Goal: Task Accomplishment & Management: Complete application form

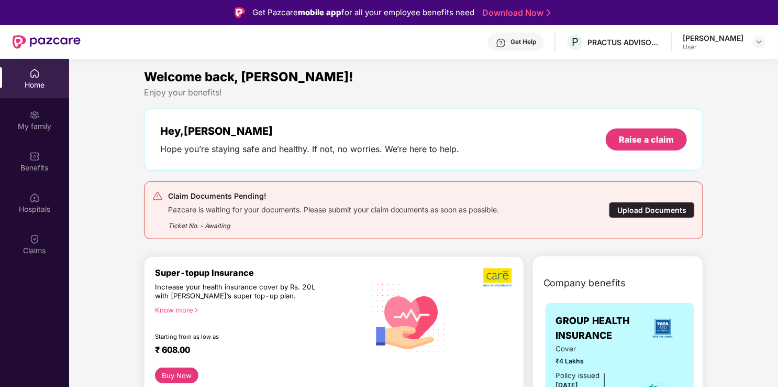
click at [643, 211] on div "Upload Documents" at bounding box center [652, 210] width 86 height 16
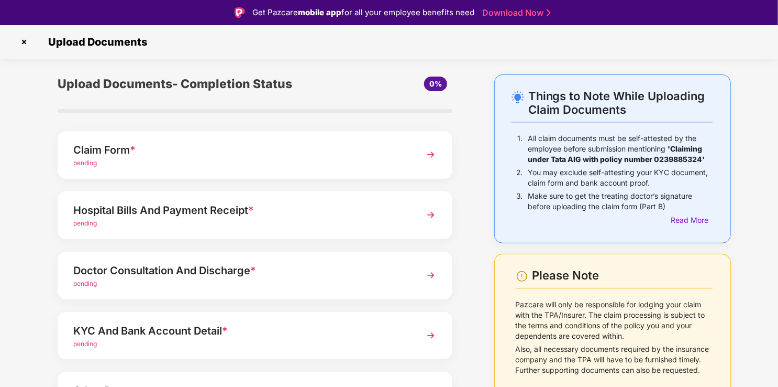
click at [385, 148] on div "Claim Form *" at bounding box center [239, 149] width 333 height 17
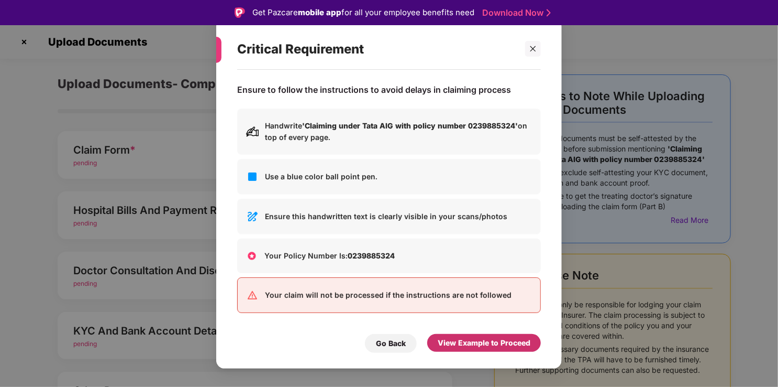
click at [478, 342] on div "View Example to Proceed" at bounding box center [484, 343] width 93 height 12
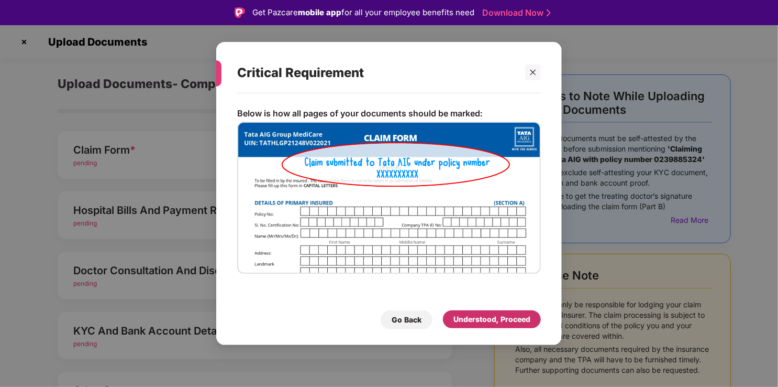
click at [490, 324] on div "Understood, Proceed" at bounding box center [492, 319] width 77 height 12
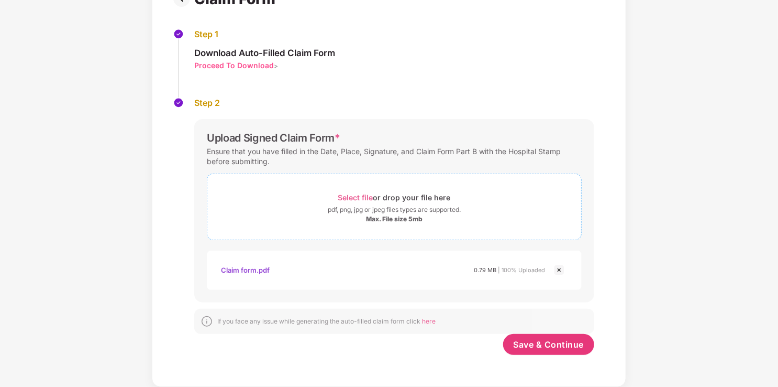
scroll to position [94, 0]
click at [566, 344] on span "Save & Continue" at bounding box center [549, 345] width 71 height 12
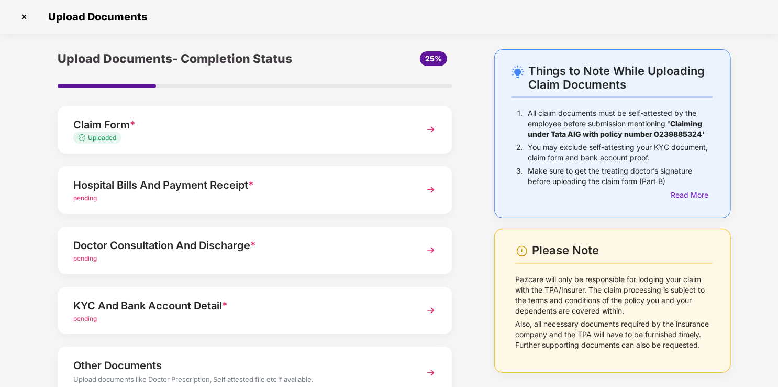
scroll to position [76, 0]
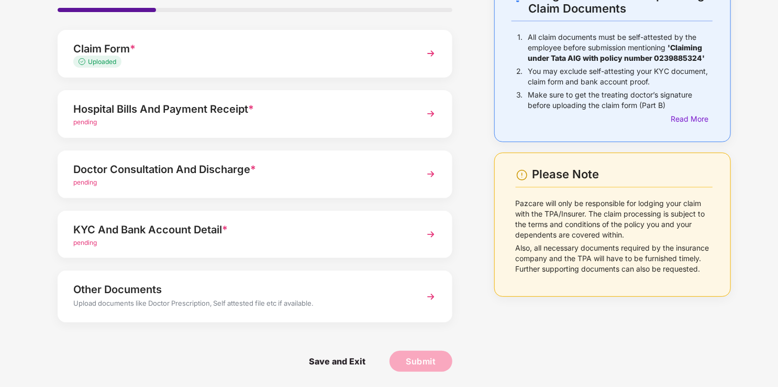
click at [342, 125] on div "pending" at bounding box center [239, 122] width 333 height 10
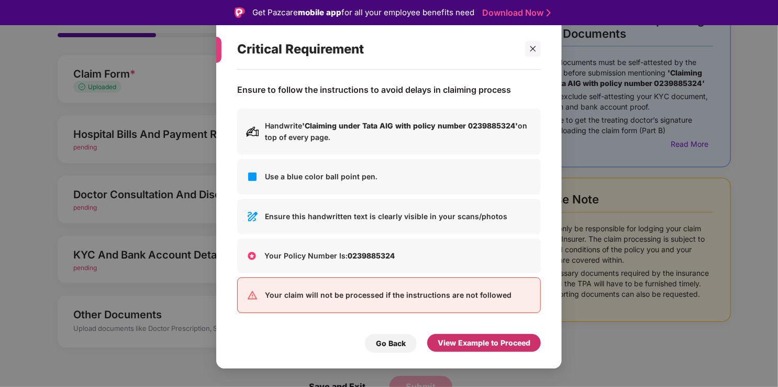
click at [472, 343] on div "View Example to Proceed" at bounding box center [484, 343] width 93 height 12
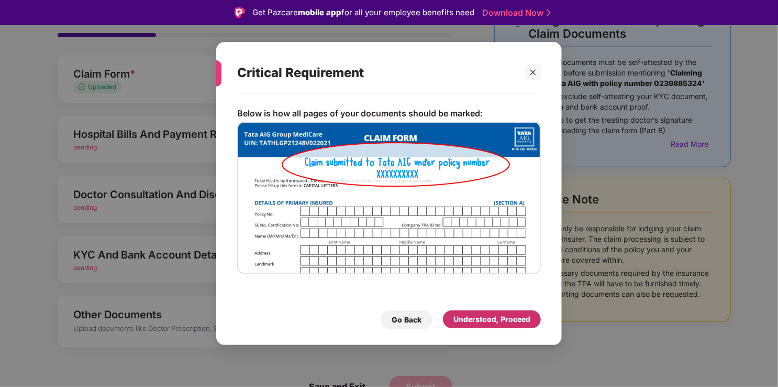
click at [474, 313] on div "Understood, Proceed" at bounding box center [492, 319] width 98 height 18
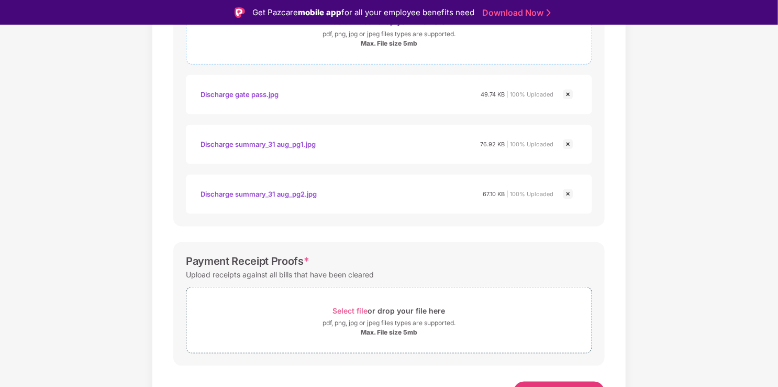
scroll to position [448, 0]
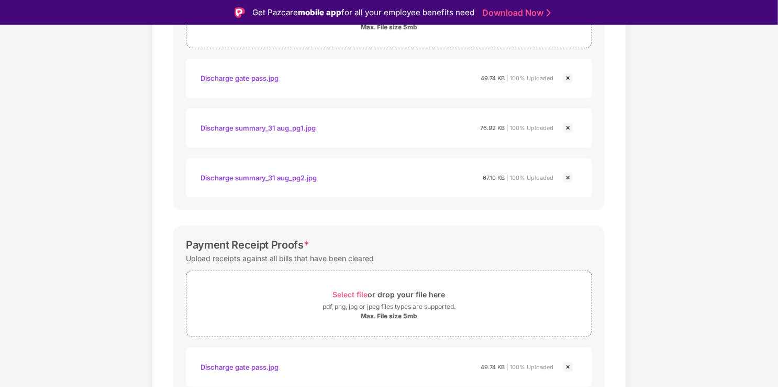
click at [568, 79] on img at bounding box center [568, 78] width 13 height 13
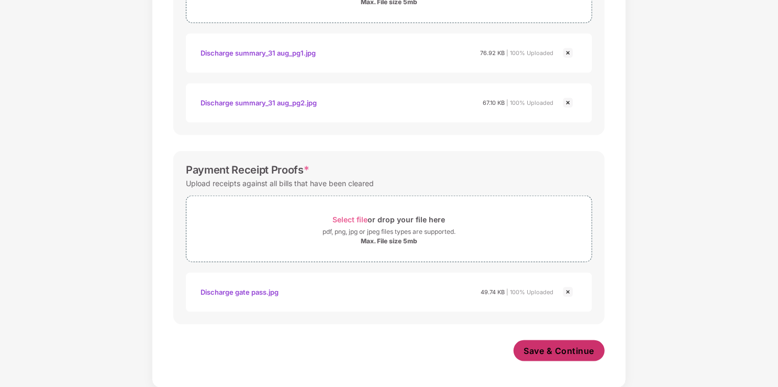
click at [577, 349] on span "Save & Continue" at bounding box center [559, 351] width 71 height 12
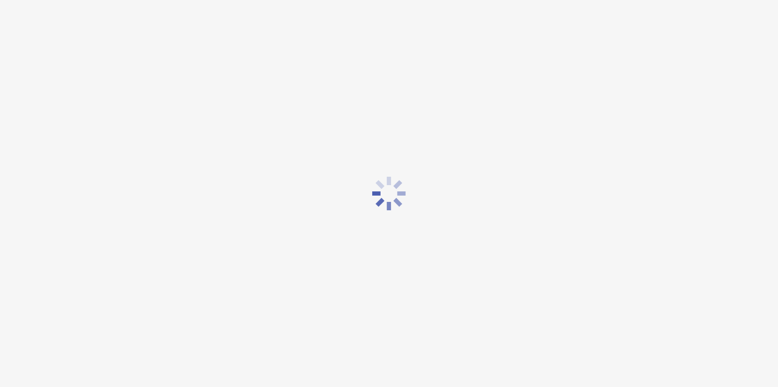
scroll to position [0, 0]
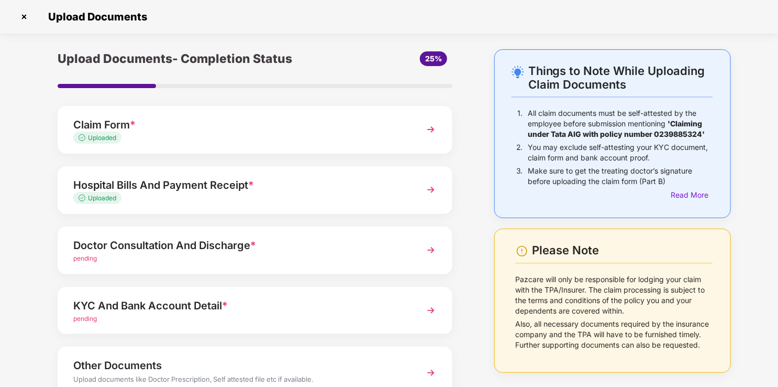
click at [280, 242] on div "Doctor Consultation And Discharge *" at bounding box center [239, 245] width 333 height 17
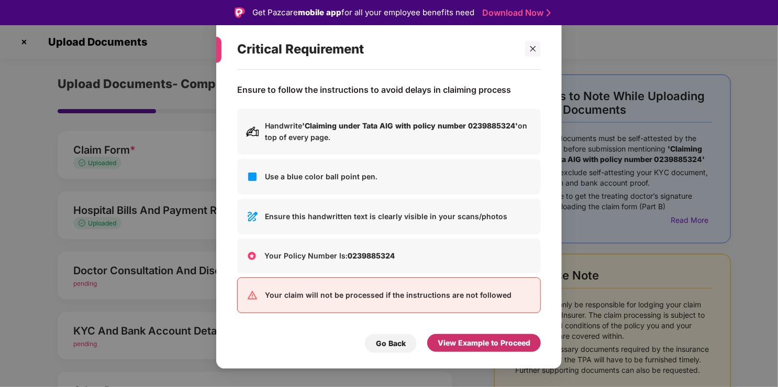
click at [491, 341] on div "View Example to Proceed" at bounding box center [484, 343] width 93 height 12
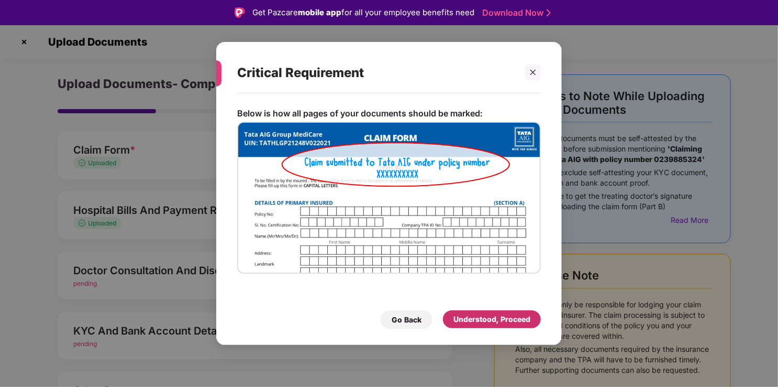
click at [494, 317] on div "Understood, Proceed" at bounding box center [492, 319] width 77 height 12
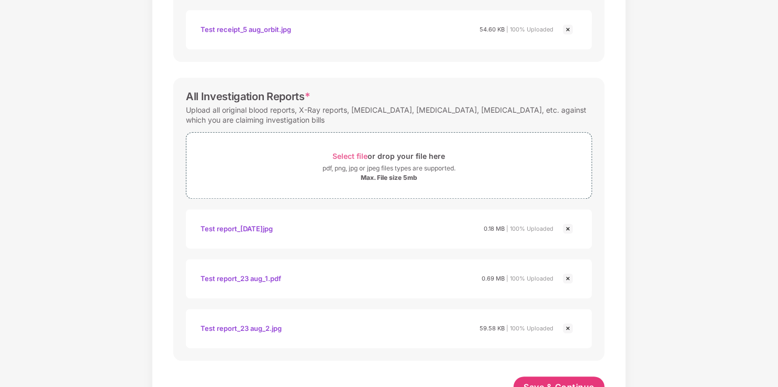
scroll to position [1343, 0]
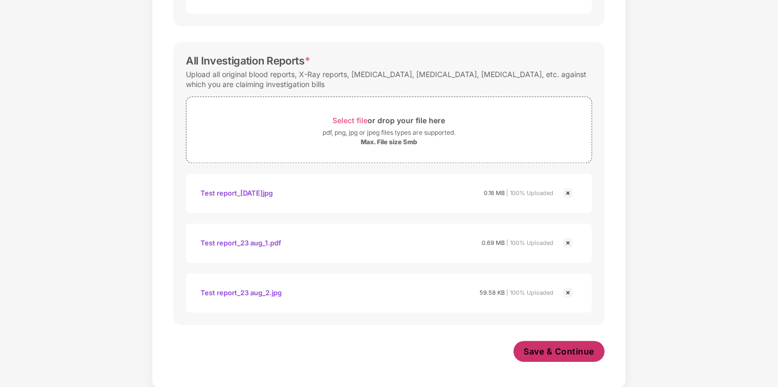
click at [561, 341] on button "Save & Continue" at bounding box center [560, 351] width 92 height 21
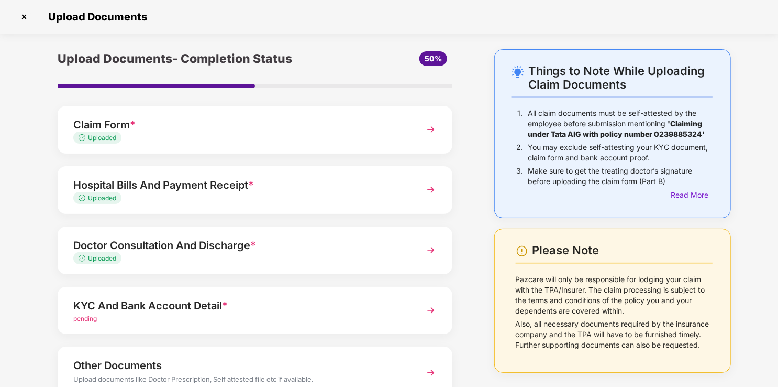
scroll to position [76, 0]
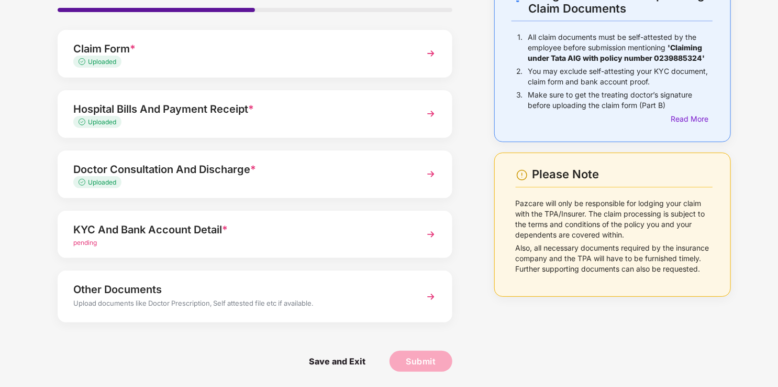
click at [303, 248] on div "KYC And Bank Account Detail * pending" at bounding box center [255, 235] width 395 height 48
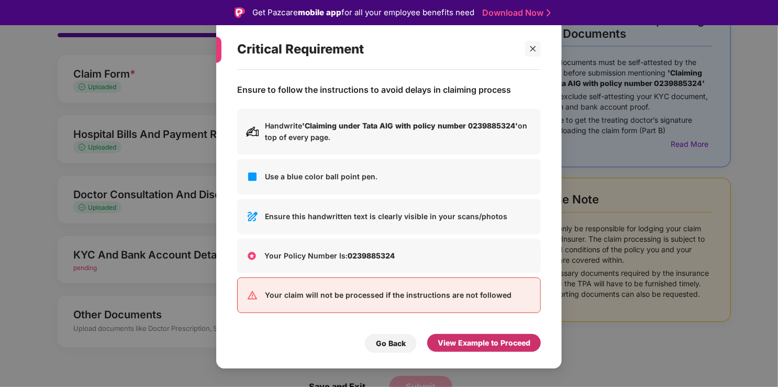
click at [491, 346] on div "View Example to Proceed" at bounding box center [484, 343] width 93 height 12
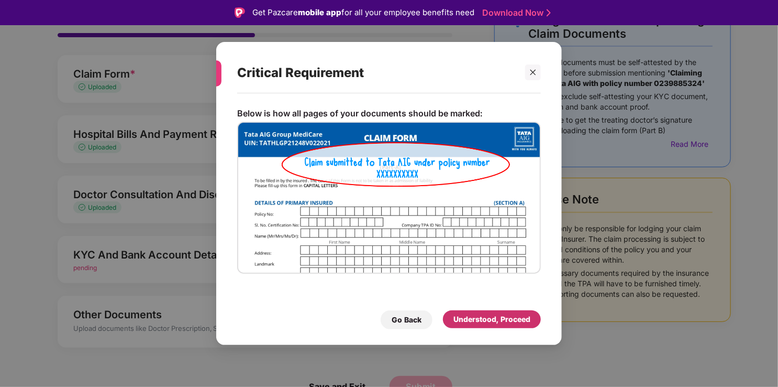
click at [476, 319] on div "Understood, Proceed" at bounding box center [492, 319] width 77 height 12
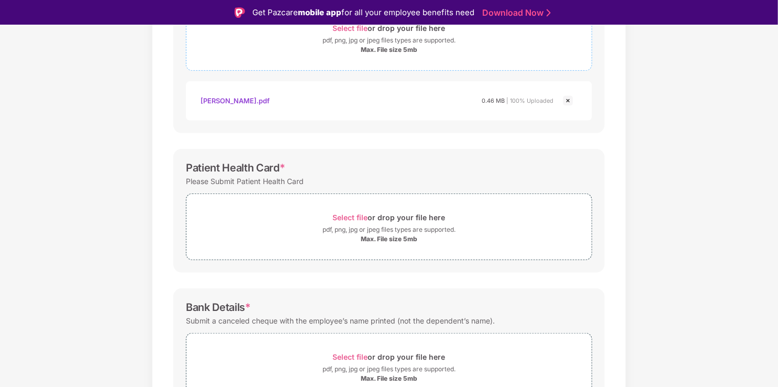
scroll to position [242, 0]
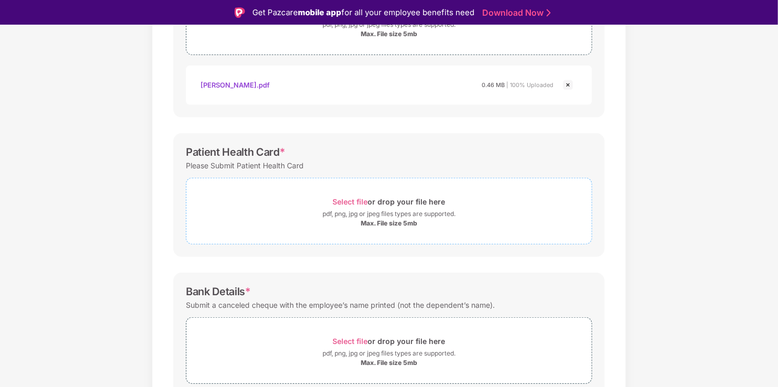
click at [369, 210] on div "pdf, png, jpg or jpeg files types are supported." at bounding box center [389, 214] width 133 height 10
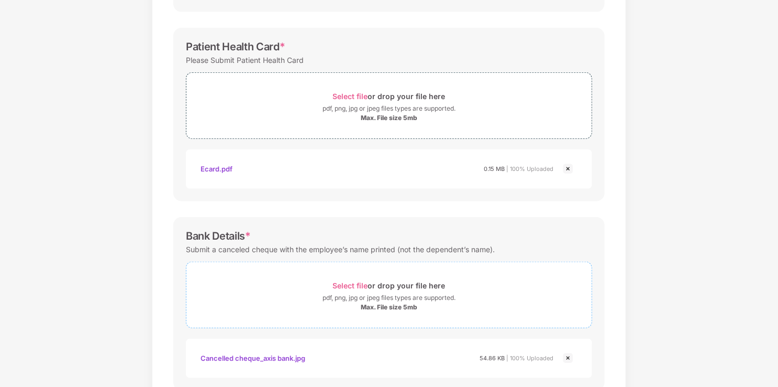
scroll to position [388, 0]
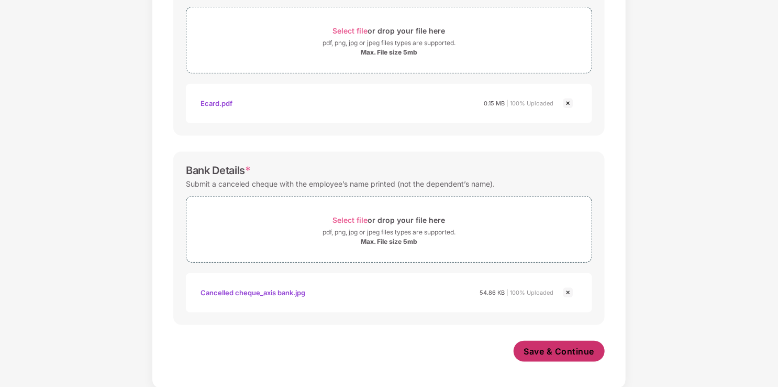
click at [538, 347] on span "Save & Continue" at bounding box center [559, 351] width 71 height 12
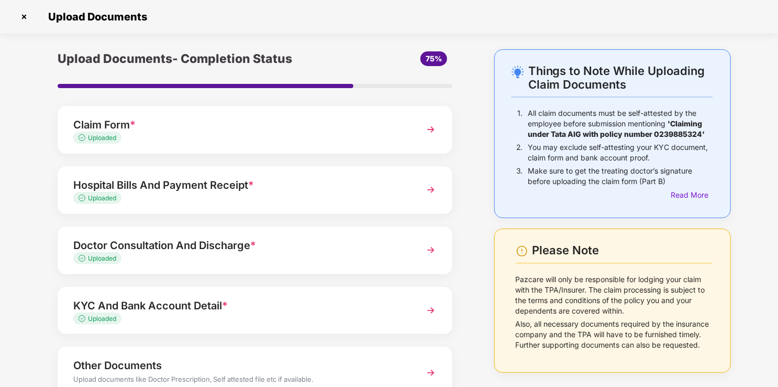
scroll to position [76, 0]
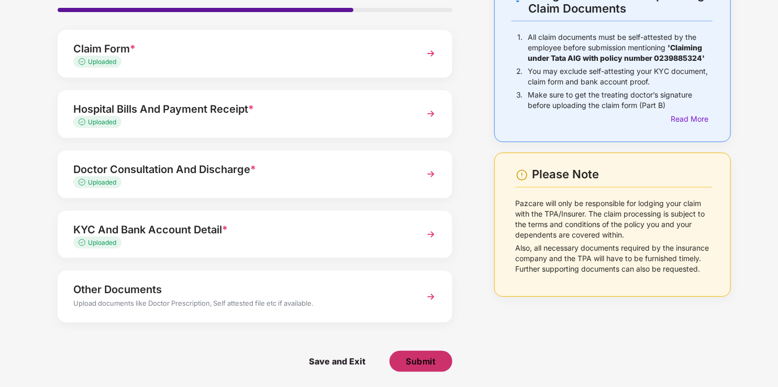
click at [408, 364] on span "Submit" at bounding box center [421, 361] width 30 height 12
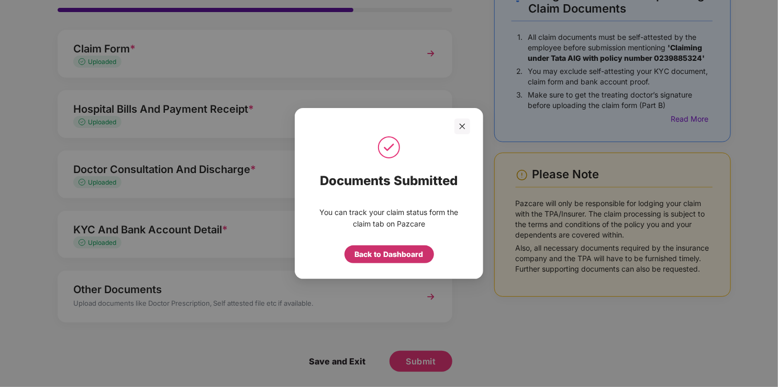
click at [404, 257] on div "Back to Dashboard" at bounding box center [389, 254] width 69 height 12
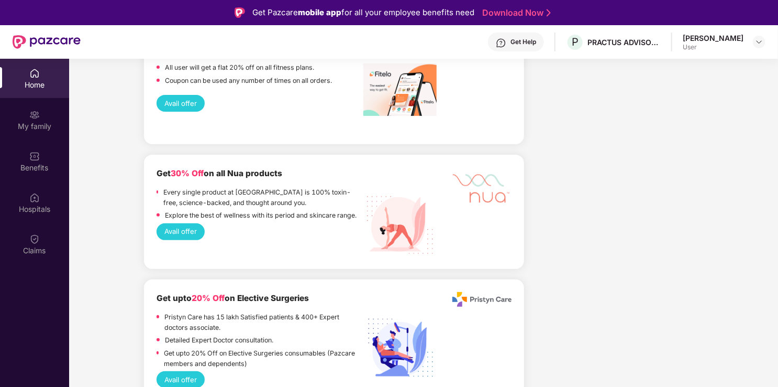
scroll to position [2044, 0]
